Goal: Check status: Check status

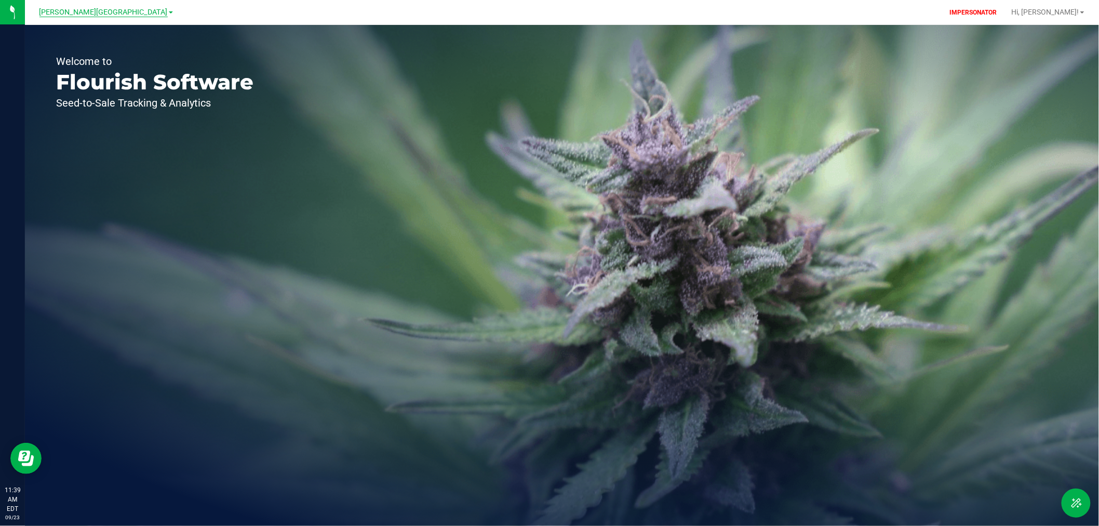
click at [112, 11] on span "[PERSON_NAME][GEOGRAPHIC_DATA]" at bounding box center [103, 12] width 128 height 9
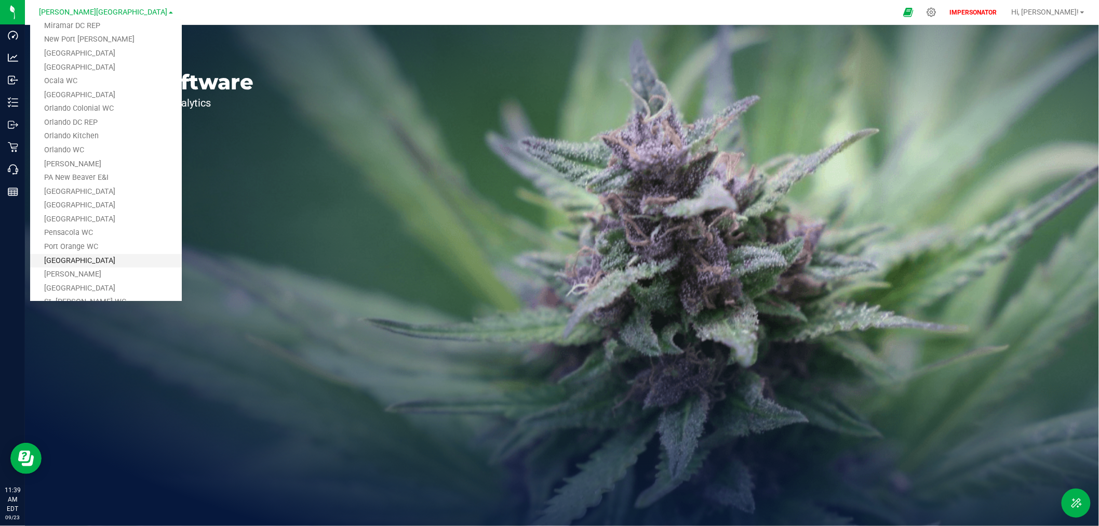
scroll to position [404, 0]
click at [86, 43] on link "New Port [PERSON_NAME]" at bounding box center [106, 47] width 152 height 14
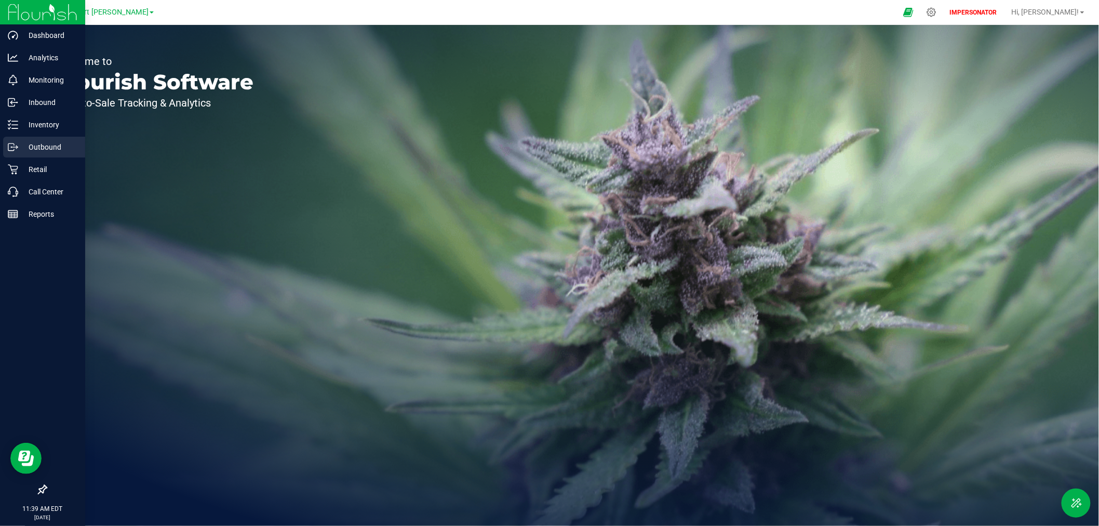
click at [14, 145] on icon at bounding box center [11, 146] width 6 height 7
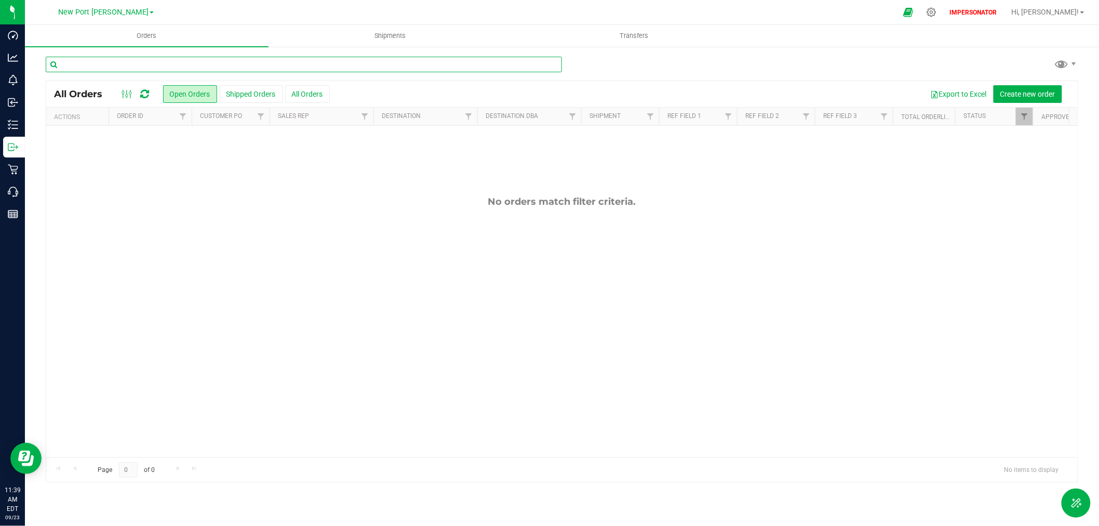
click at [165, 65] on input "text" at bounding box center [304, 65] width 516 height 16
click at [309, 96] on button "All Orders" at bounding box center [307, 94] width 45 height 18
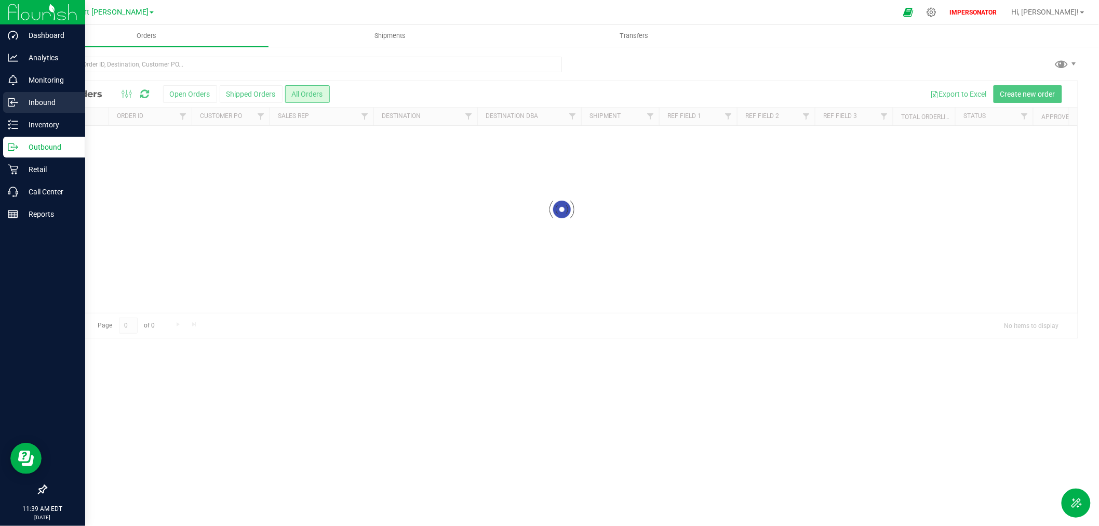
click at [33, 102] on p "Inbound" at bounding box center [49, 102] width 62 height 12
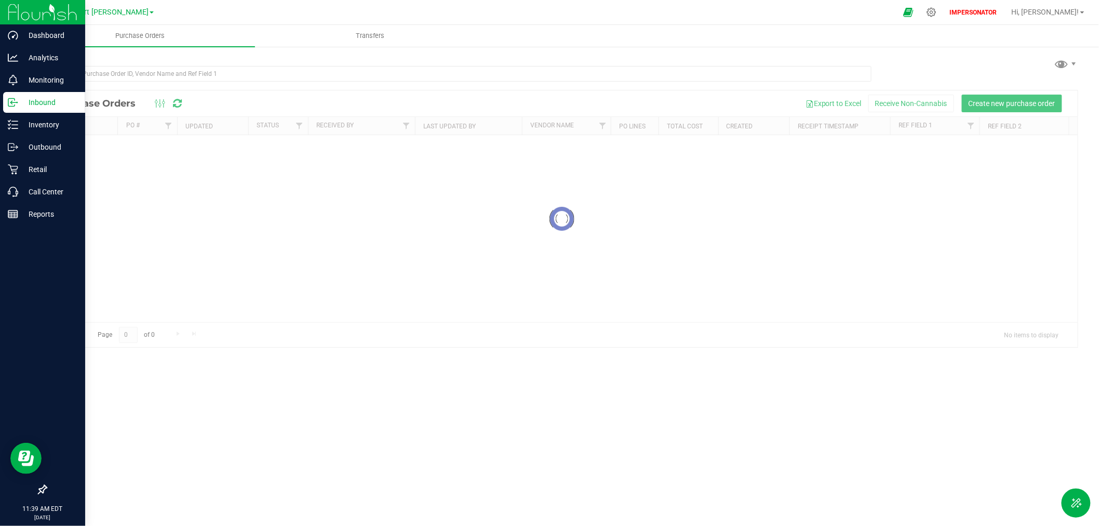
click at [32, 102] on p "Inbound" at bounding box center [49, 102] width 62 height 12
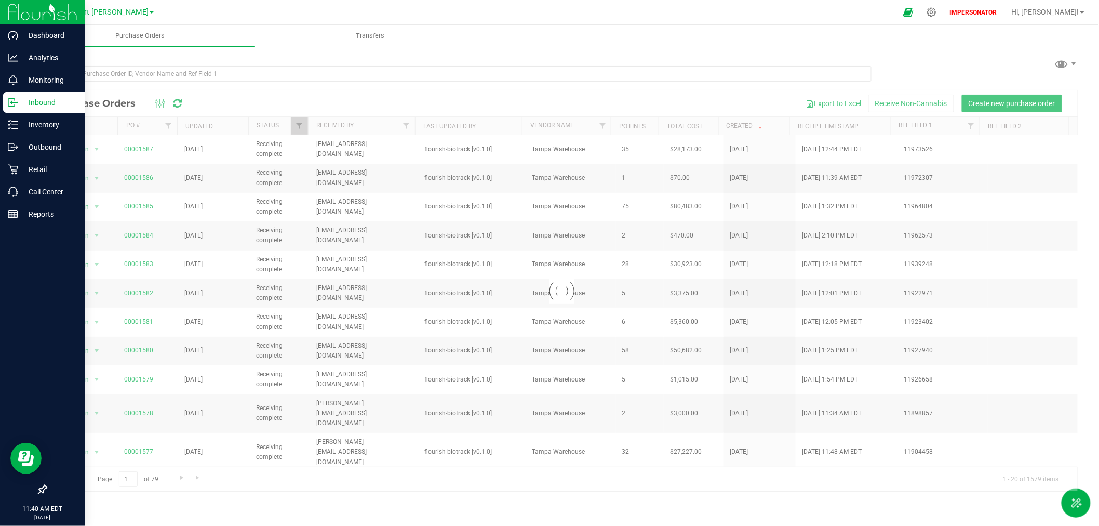
click at [38, 102] on p "Inbound" at bounding box center [49, 102] width 62 height 12
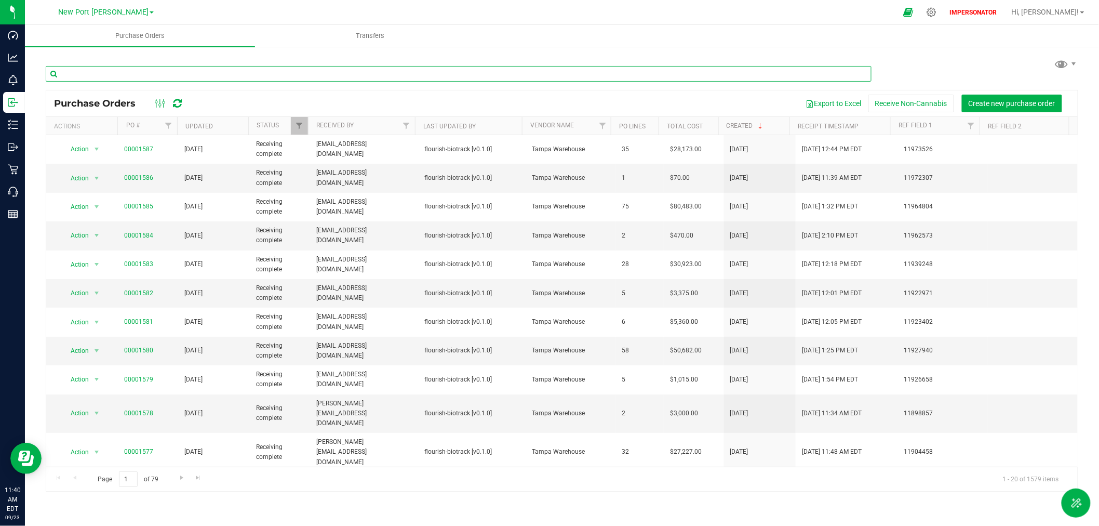
click at [209, 74] on input "text" at bounding box center [459, 74] width 826 height 16
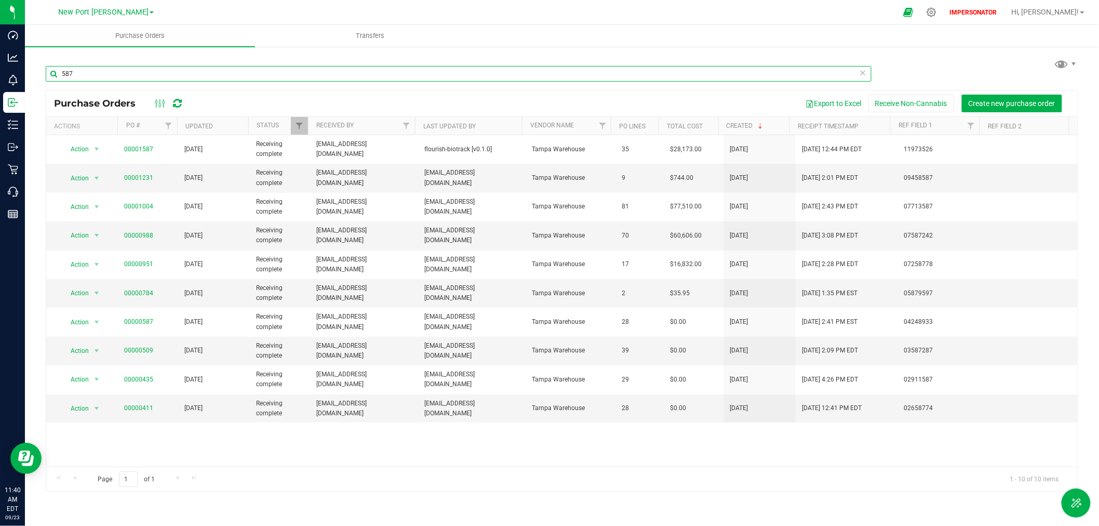
type input "587"
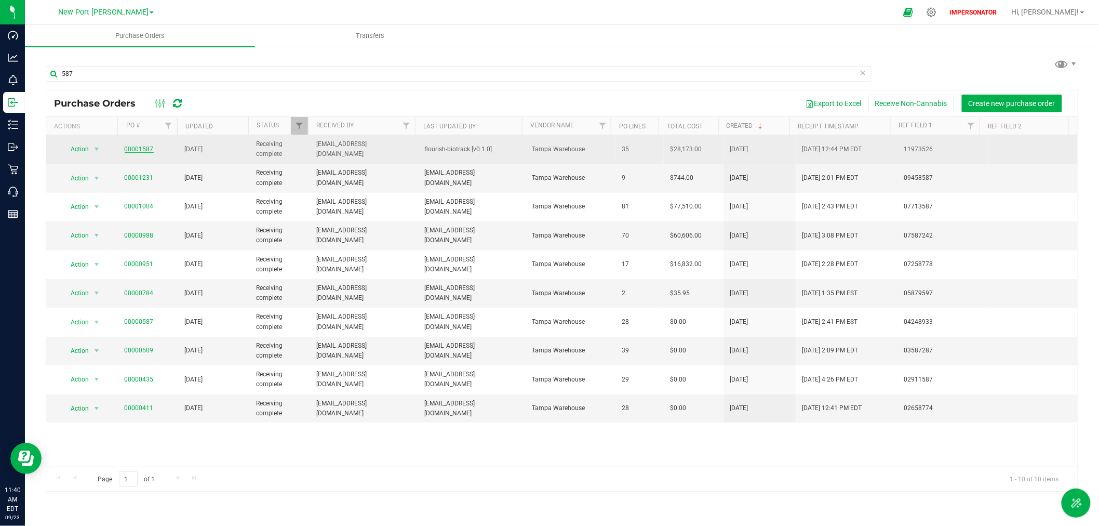
click at [132, 149] on link "00001587" at bounding box center [139, 148] width 29 height 7
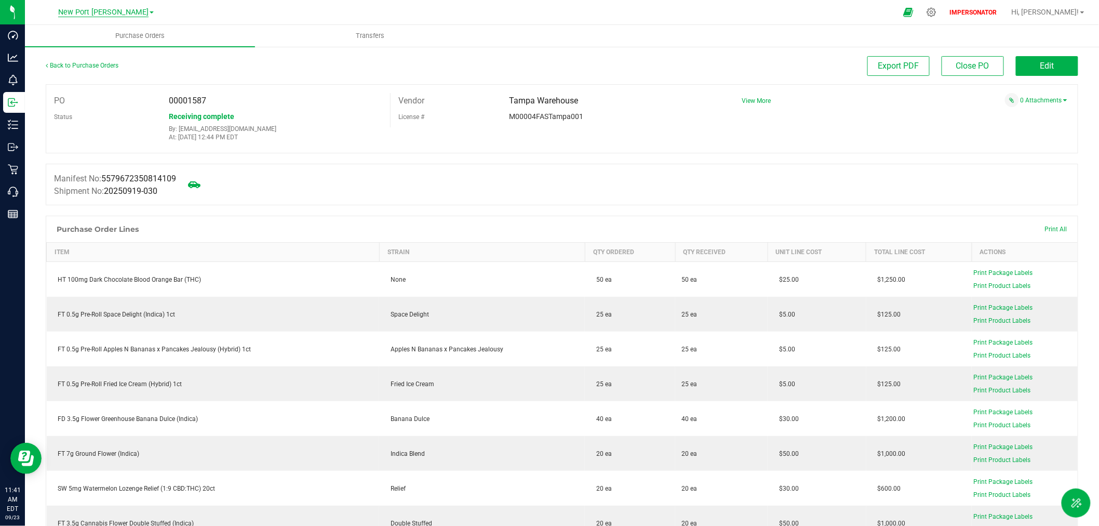
click at [95, 12] on span "New Port [PERSON_NAME]" at bounding box center [103, 12] width 90 height 9
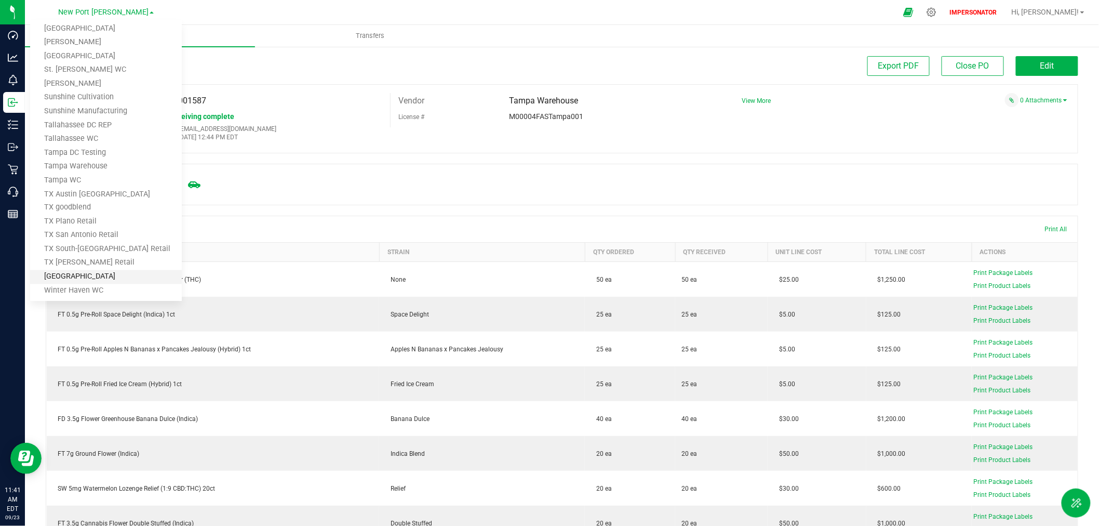
scroll to position [617, 0]
click at [74, 71] on link "[PERSON_NAME]" at bounding box center [106, 68] width 152 height 14
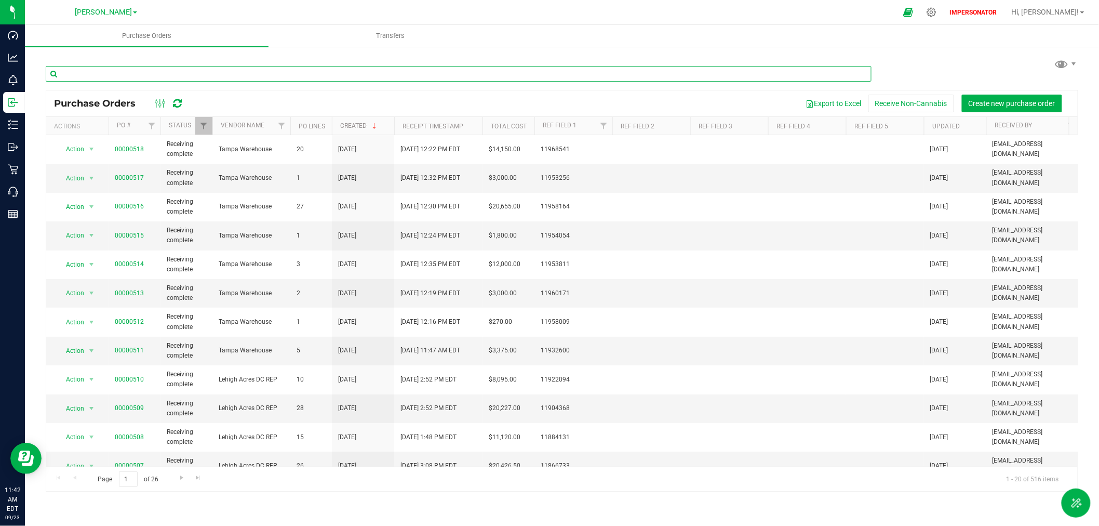
click at [135, 71] on input "text" at bounding box center [459, 74] width 826 height 16
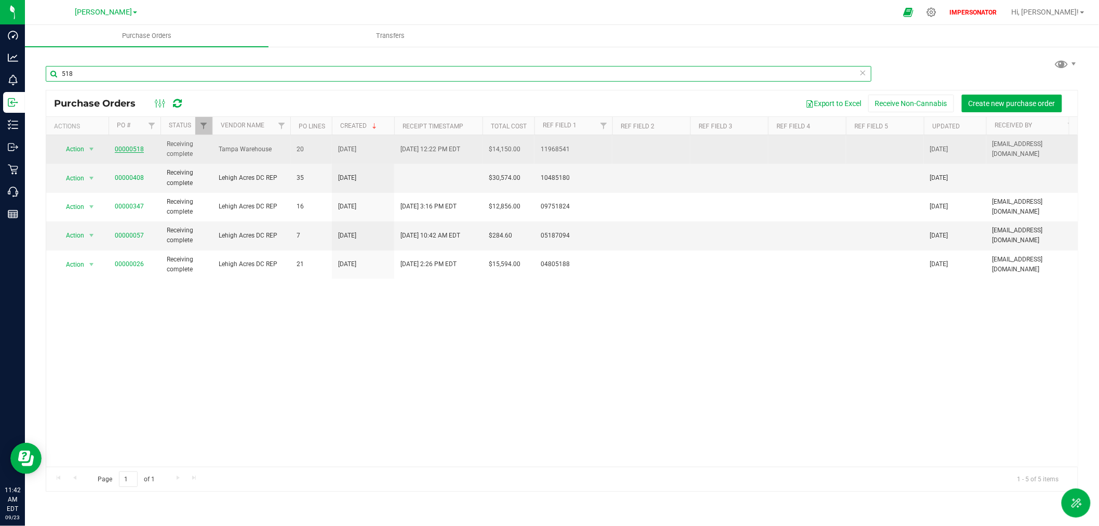
type input "518"
click at [123, 150] on link "00000518" at bounding box center [129, 148] width 29 height 7
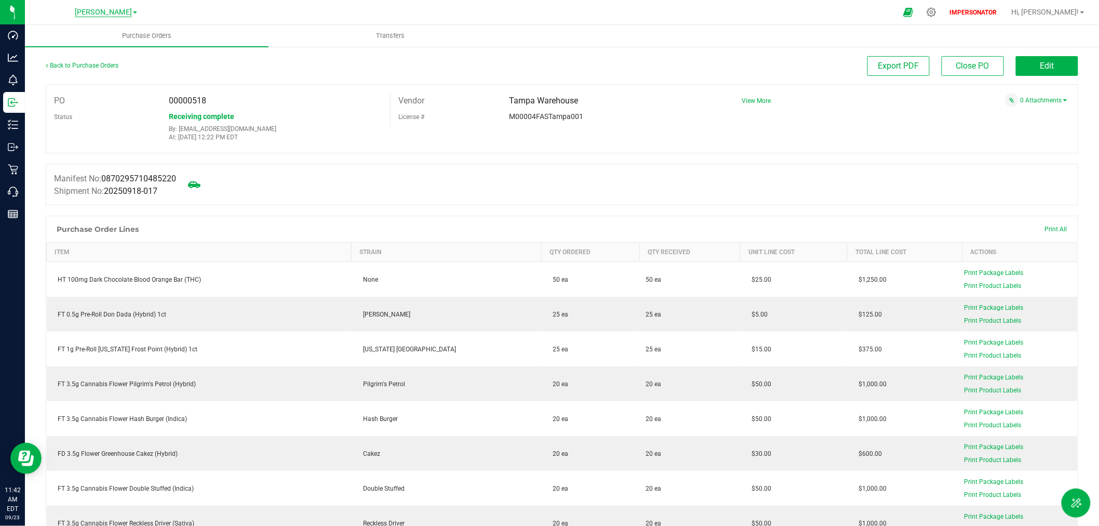
click at [103, 9] on span "[PERSON_NAME]" at bounding box center [103, 12] width 57 height 9
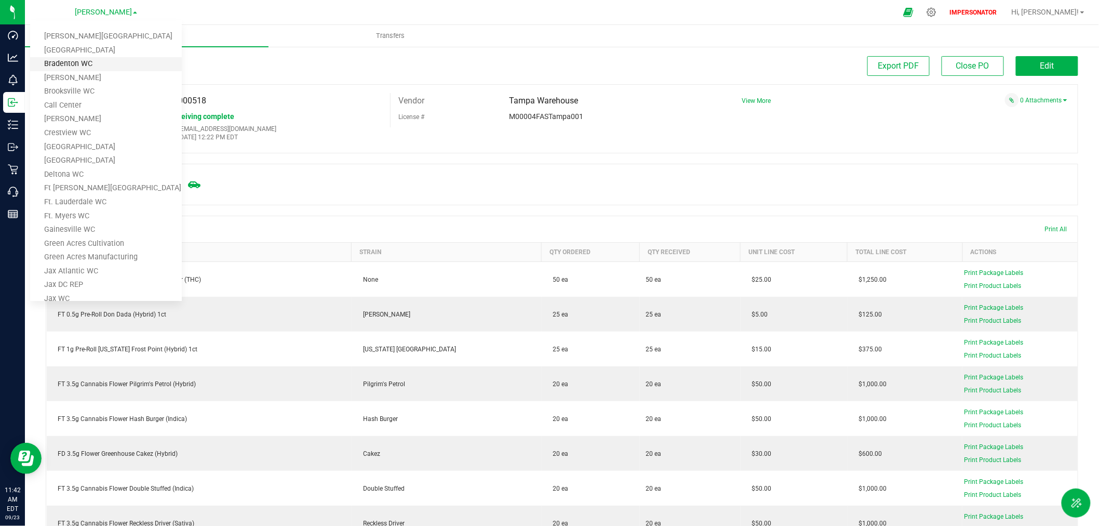
click at [80, 64] on link "Bradenton WC" at bounding box center [106, 64] width 152 height 14
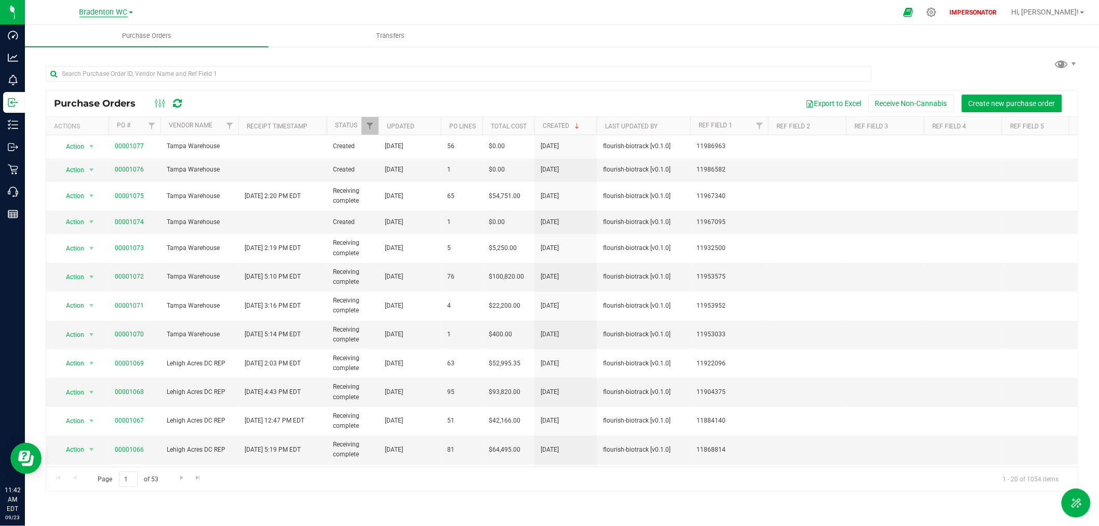
click at [105, 9] on span "Bradenton WC" at bounding box center [103, 12] width 48 height 9
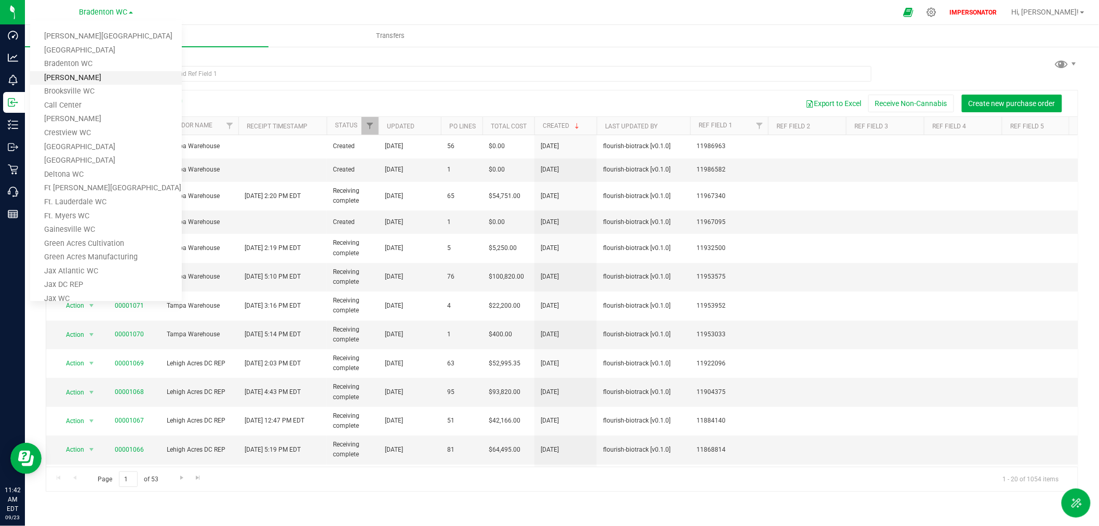
click at [78, 74] on link "[PERSON_NAME]" at bounding box center [106, 78] width 152 height 14
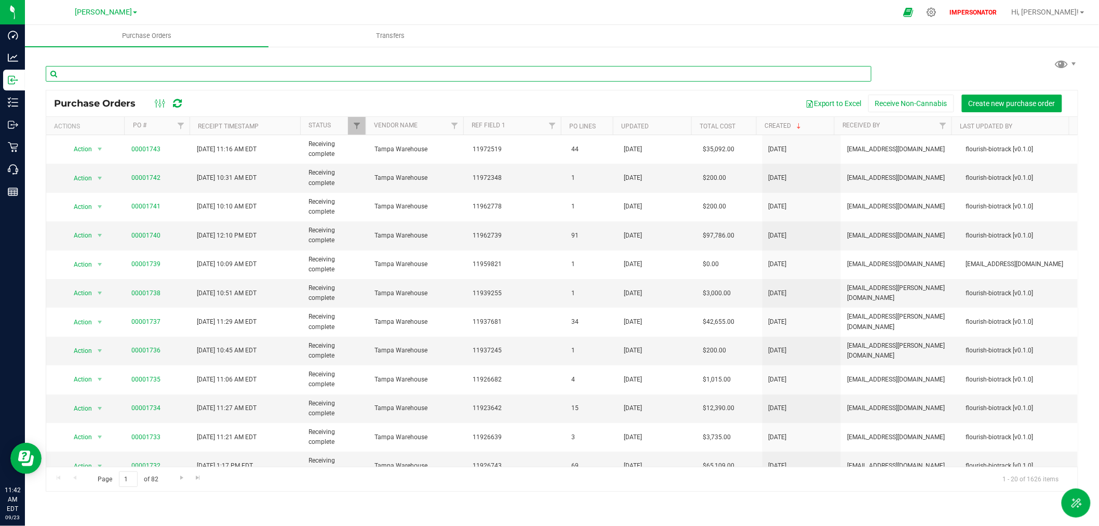
click at [129, 73] on input "text" at bounding box center [459, 74] width 826 height 16
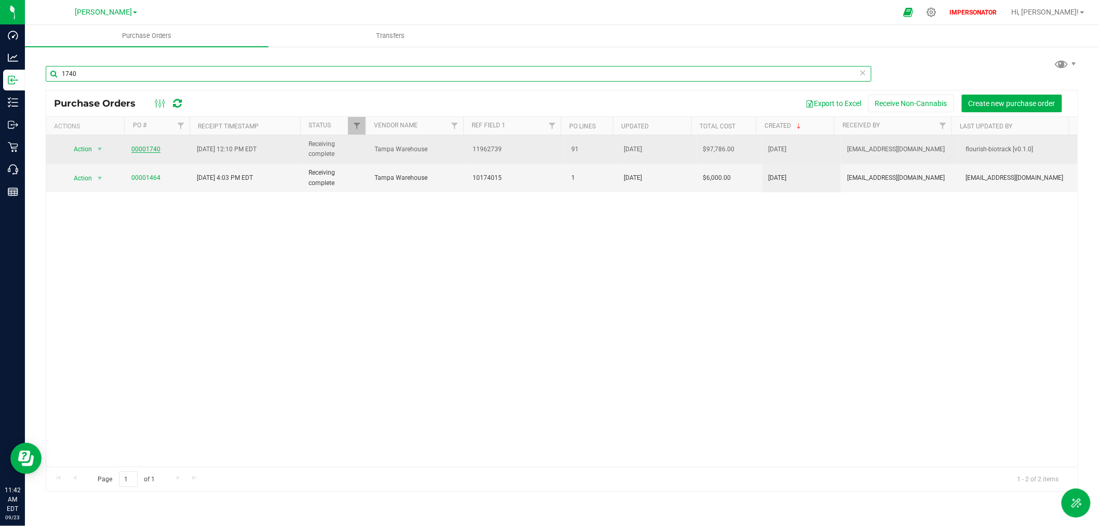
type input "1740"
click at [138, 150] on link "00001740" at bounding box center [145, 148] width 29 height 7
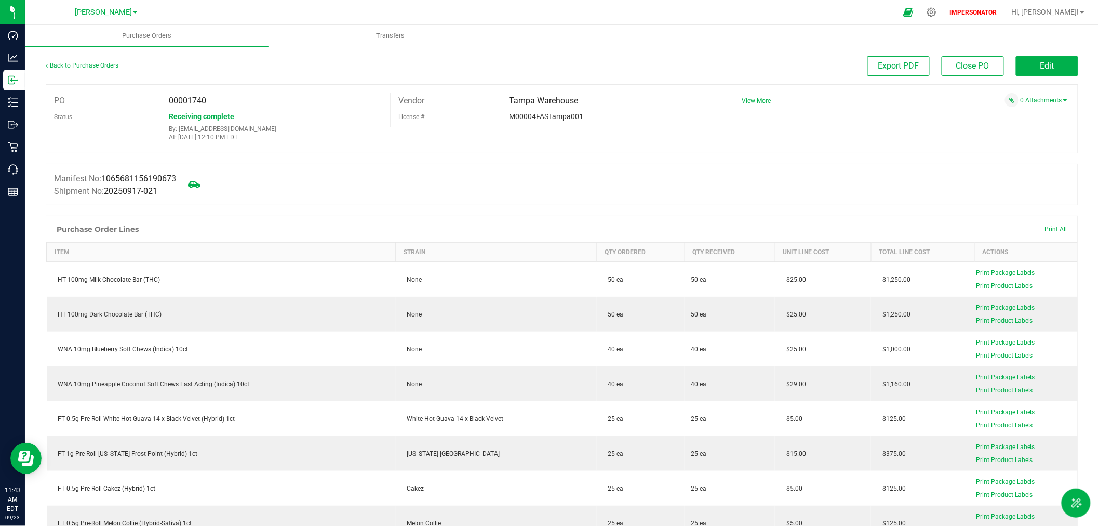
click at [104, 10] on span "[PERSON_NAME]" at bounding box center [103, 12] width 57 height 9
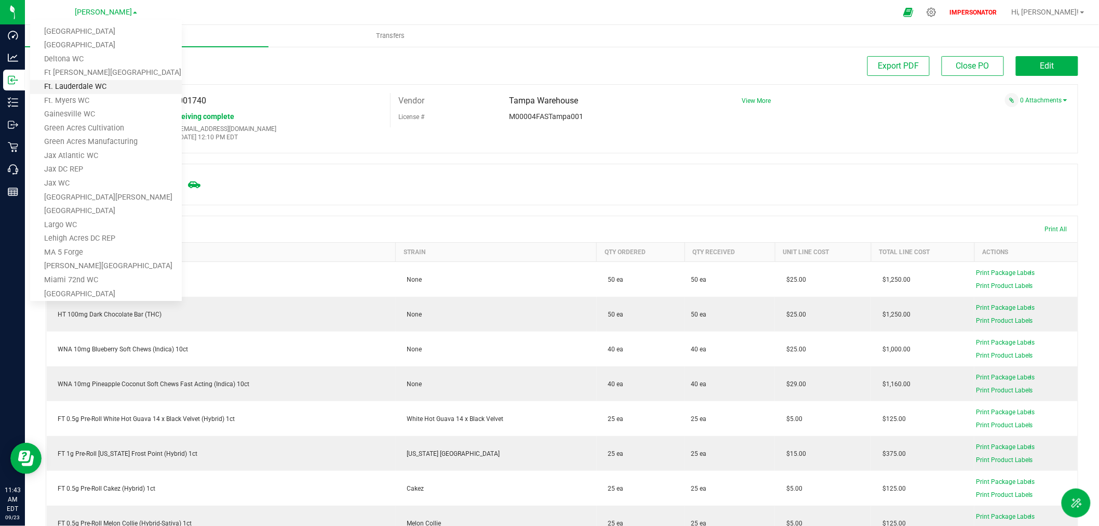
scroll to position [173, 0]
click at [83, 154] on link "[GEOGRAPHIC_DATA]" at bounding box center [106, 154] width 152 height 14
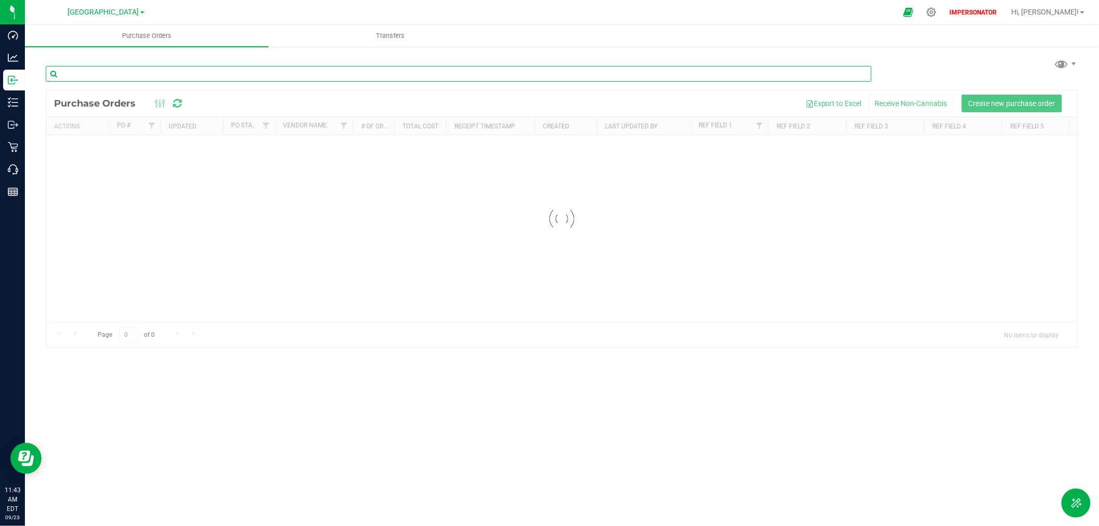
click at [172, 75] on input "text" at bounding box center [459, 74] width 826 height 16
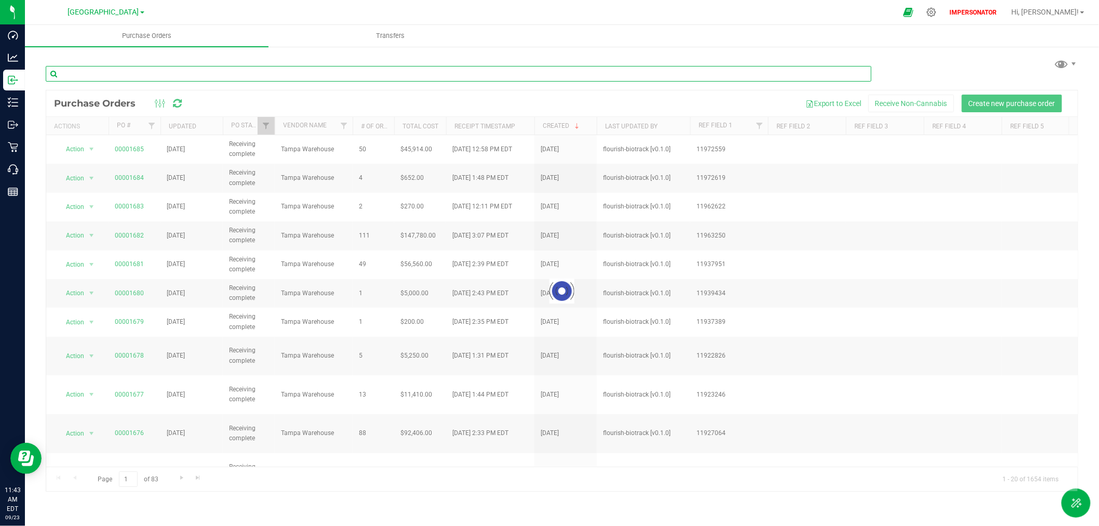
paste input "1682"
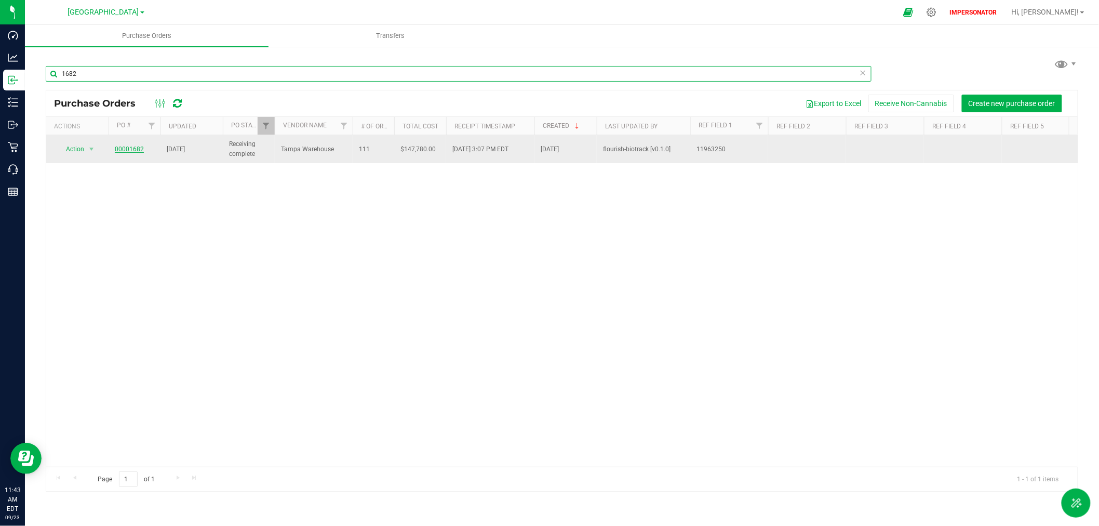
type input "1682"
click at [131, 151] on link "00001682" at bounding box center [129, 148] width 29 height 7
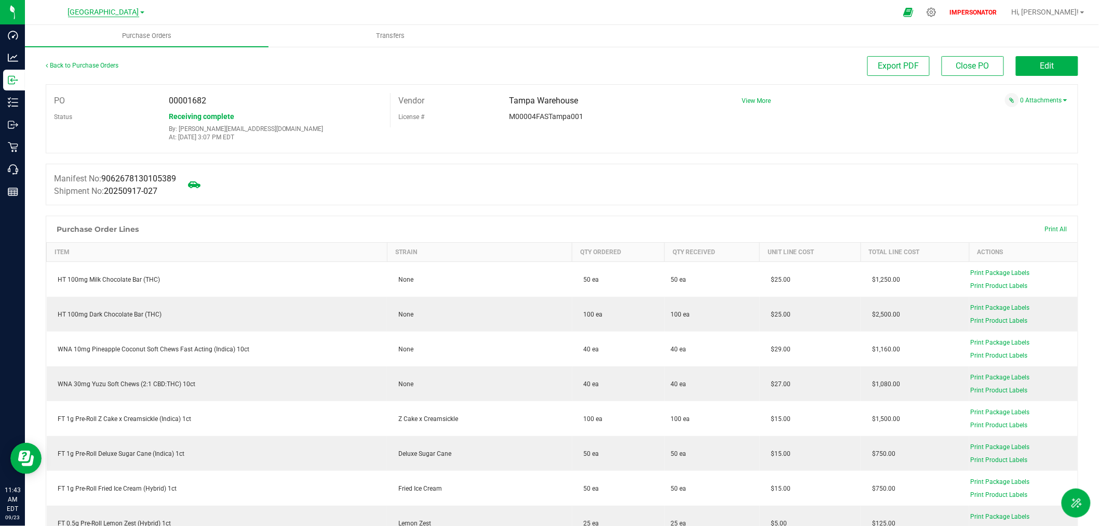
click at [90, 10] on span "[GEOGRAPHIC_DATA]" at bounding box center [103, 12] width 71 height 9
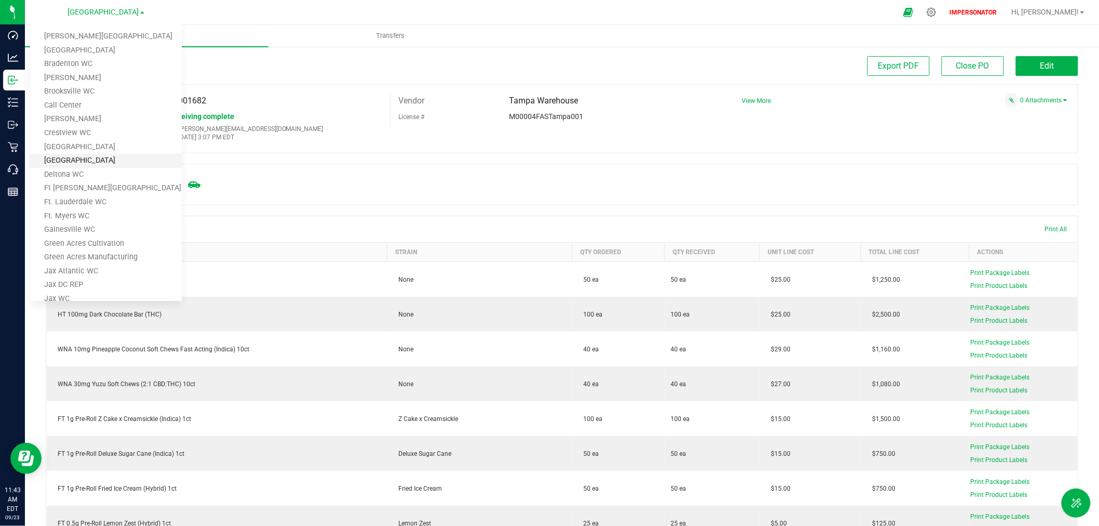
click at [81, 158] on link "[GEOGRAPHIC_DATA]" at bounding box center [106, 161] width 152 height 14
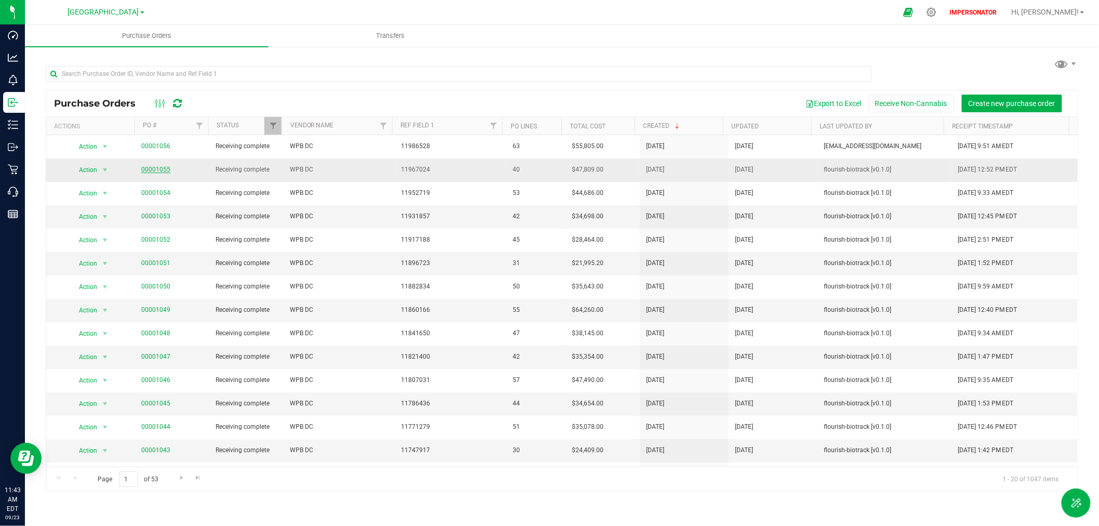
click at [156, 170] on link "00001055" at bounding box center [155, 169] width 29 height 7
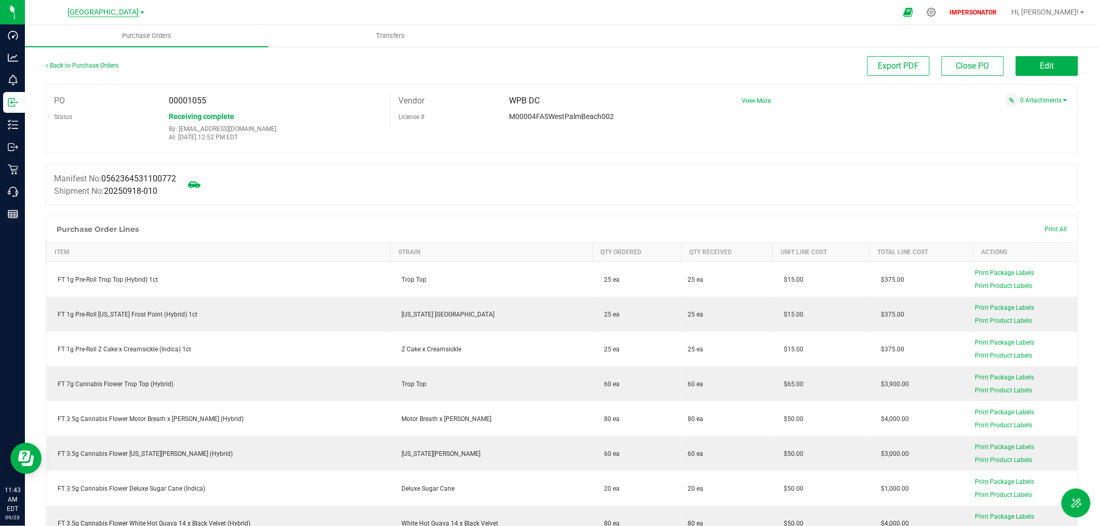
click at [105, 12] on span "[GEOGRAPHIC_DATA]" at bounding box center [103, 12] width 71 height 9
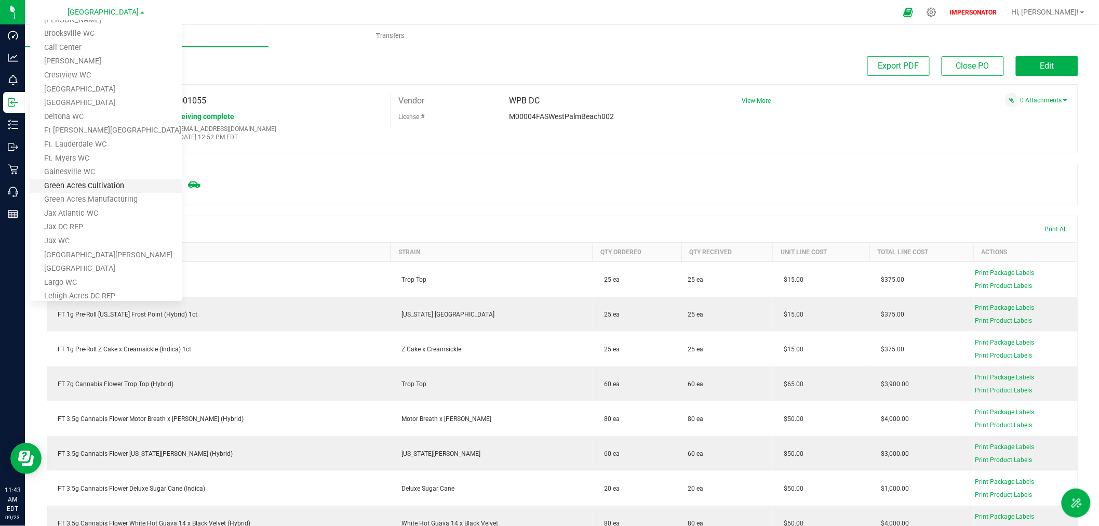
scroll to position [115, 0]
click at [64, 224] on link "Largo WC" at bounding box center [106, 225] width 152 height 14
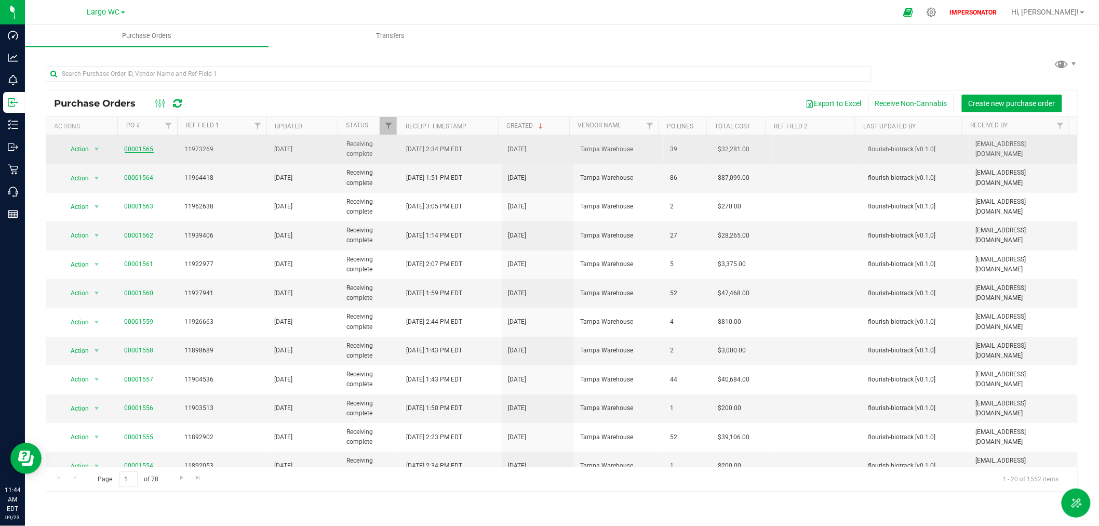
click at [138, 151] on link "00001565" at bounding box center [139, 148] width 29 height 7
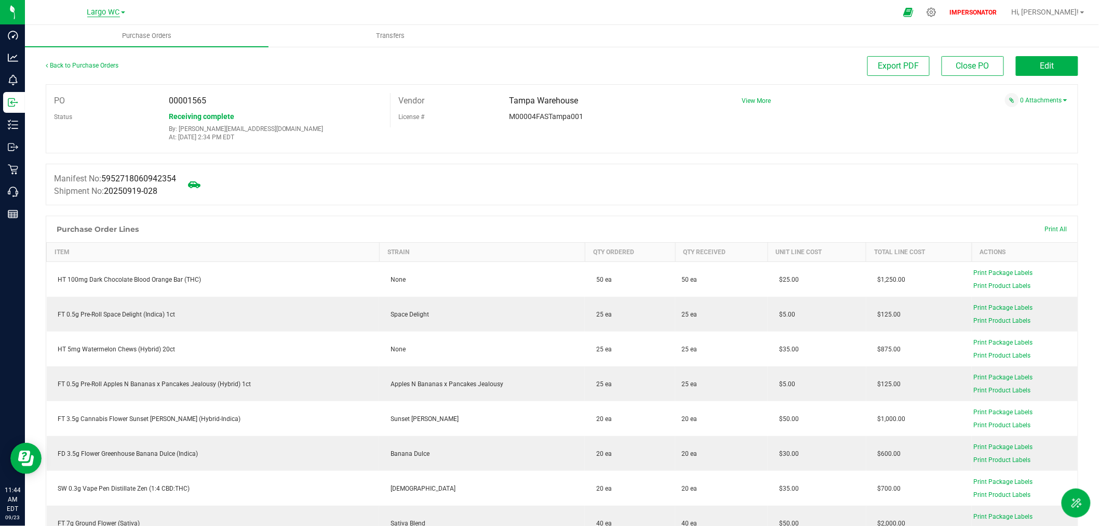
click at [111, 10] on span "Largo WC" at bounding box center [103, 12] width 33 height 9
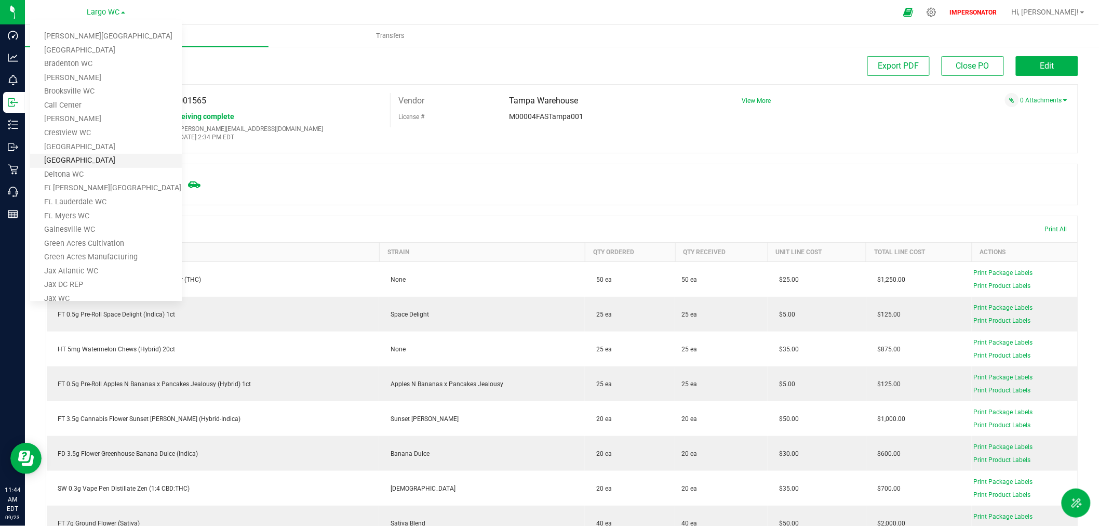
click at [65, 160] on link "[GEOGRAPHIC_DATA]" at bounding box center [106, 161] width 152 height 14
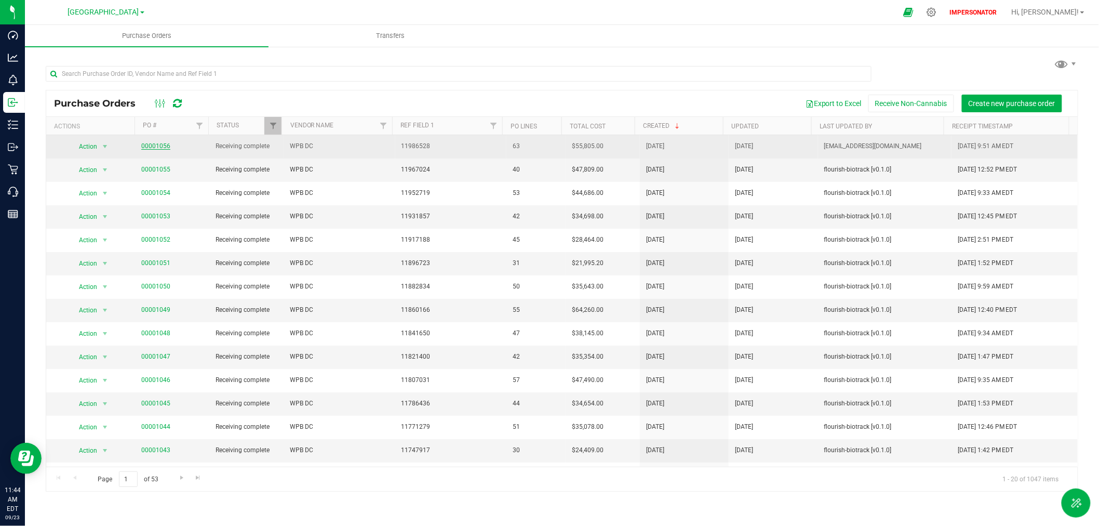
click at [156, 148] on link "00001056" at bounding box center [155, 145] width 29 height 7
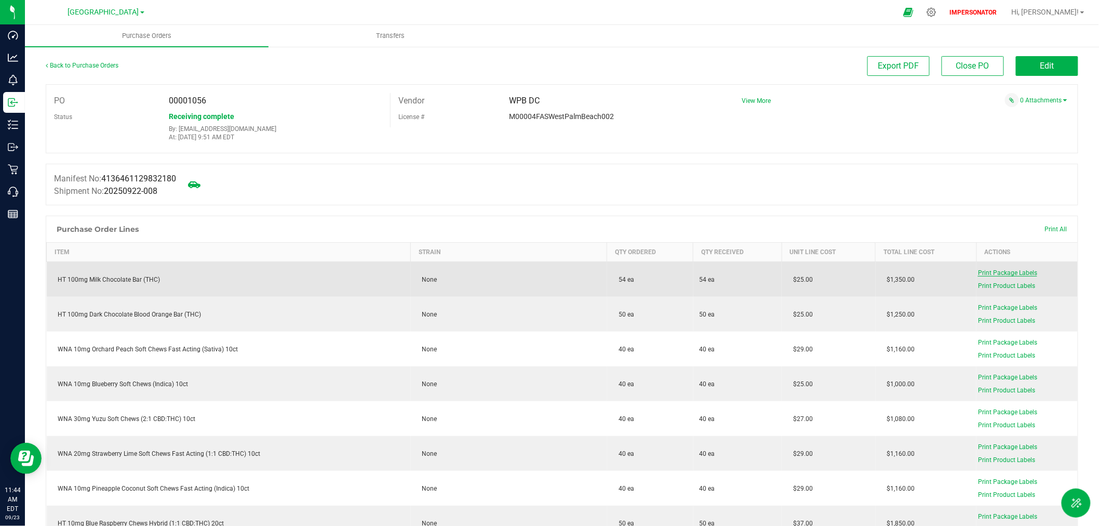
click at [1009, 274] on span "Print Package Labels" at bounding box center [1007, 272] width 59 height 7
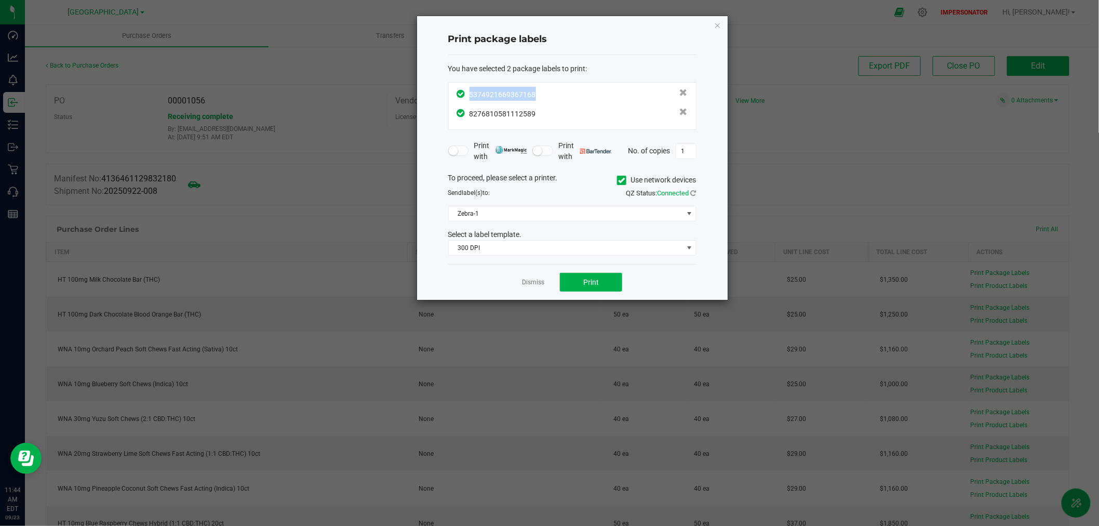
drag, startPoint x: 544, startPoint y: 92, endPoint x: 470, endPoint y: 95, distance: 74.3
click at [470, 95] on div "5374921669367168" at bounding box center [572, 94] width 231 height 14
copy span "5374921669367168"
click at [19, 118] on ngb-modal-window "Print package labels You have selected 2 package labels to print : 537492166936…" at bounding box center [553, 263] width 1107 height 526
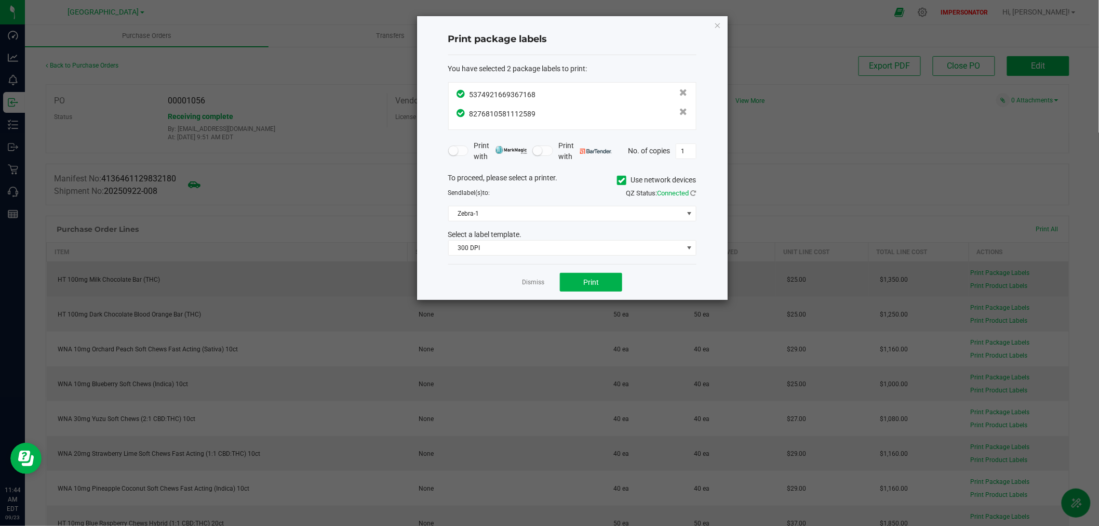
click at [526, 283] on link "Dismiss" at bounding box center [533, 282] width 22 height 9
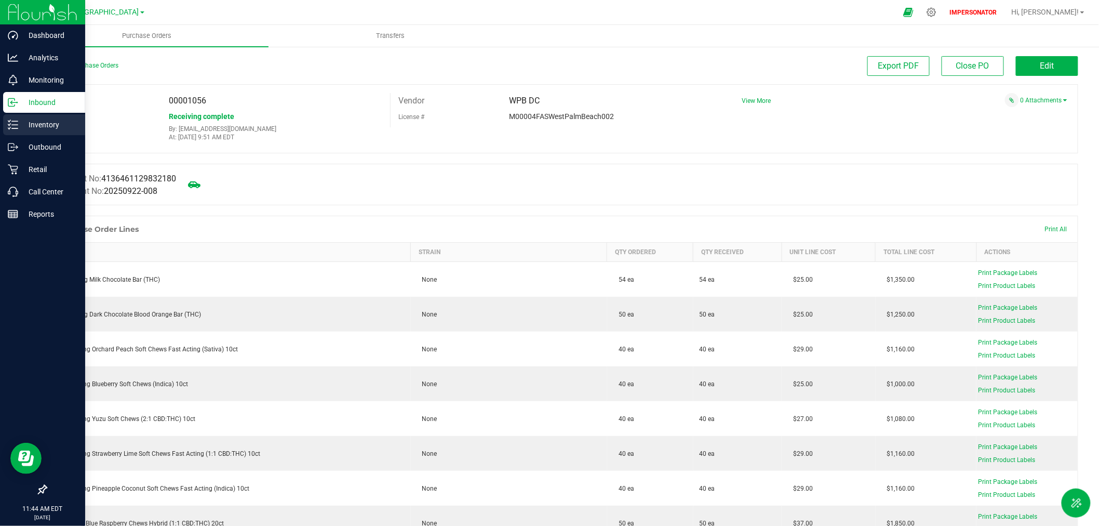
click at [44, 126] on p "Inventory" at bounding box center [49, 124] width 62 height 12
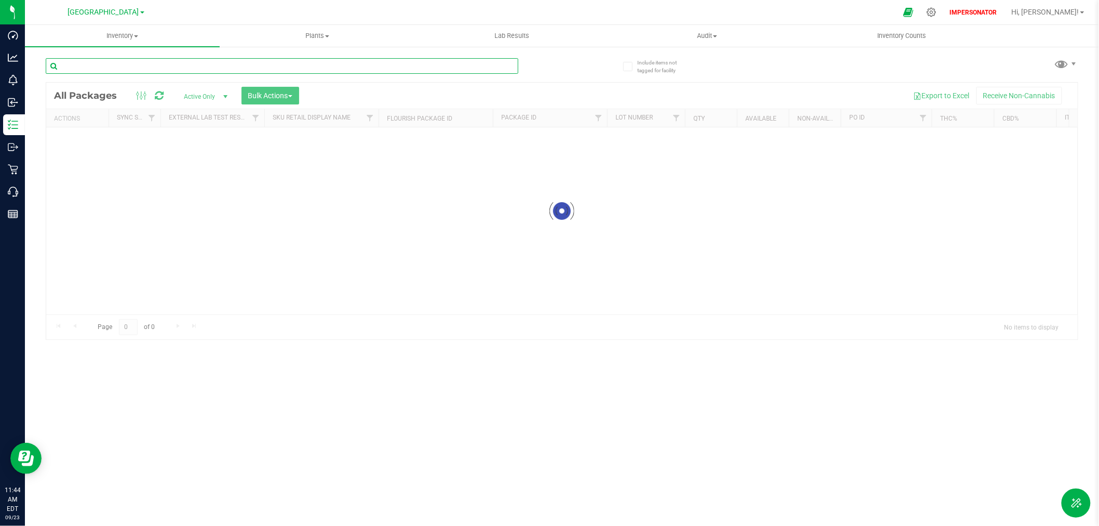
click at [106, 68] on input "text" at bounding box center [282, 66] width 473 height 16
paste input "5374921669367168"
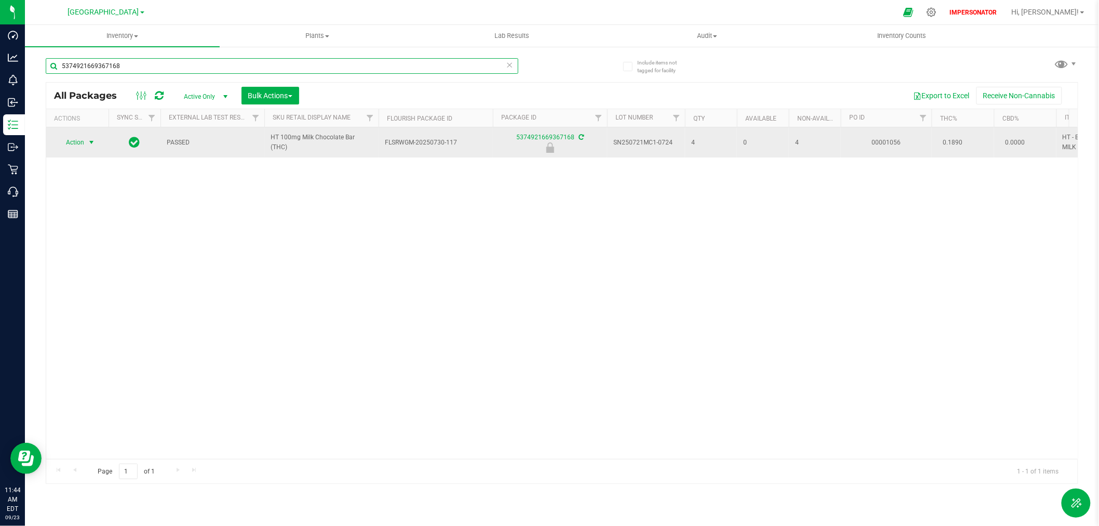
type input "5374921669367168"
click at [81, 144] on span "Action" at bounding box center [71, 142] width 28 height 15
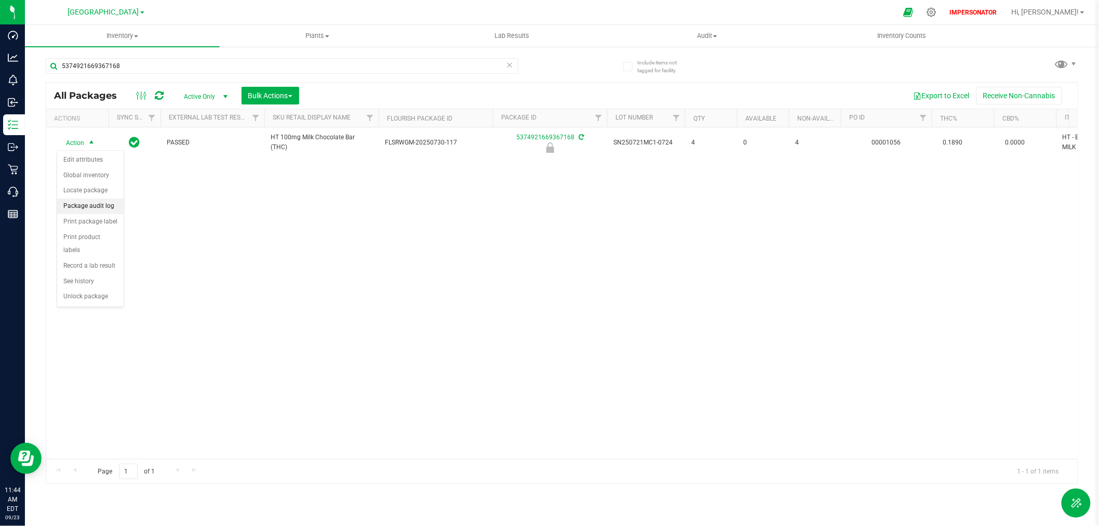
click at [96, 205] on li "Package audit log" at bounding box center [90, 206] width 66 height 16
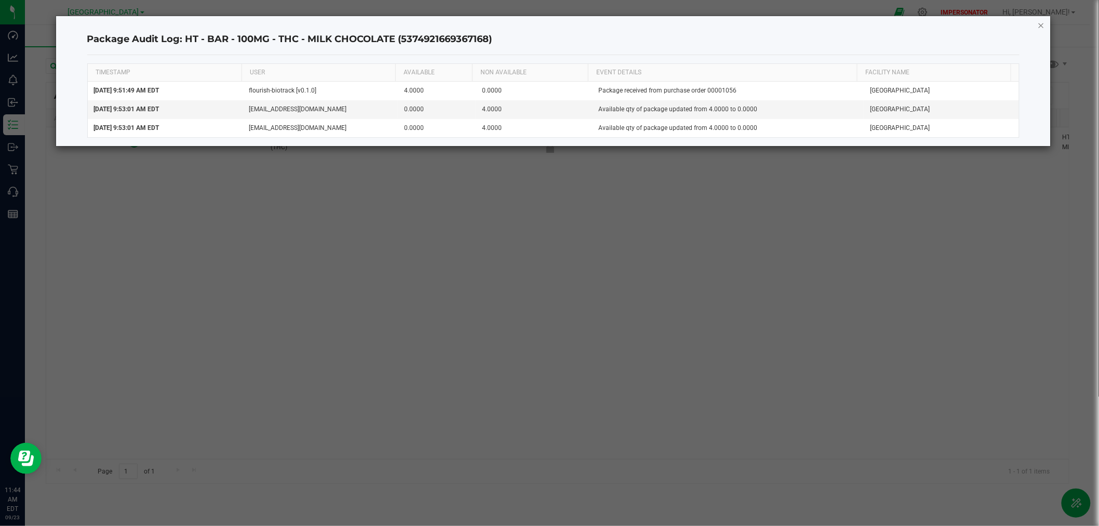
click at [1042, 23] on icon "button" at bounding box center [1041, 25] width 7 height 12
